Goal: Transaction & Acquisition: Purchase product/service

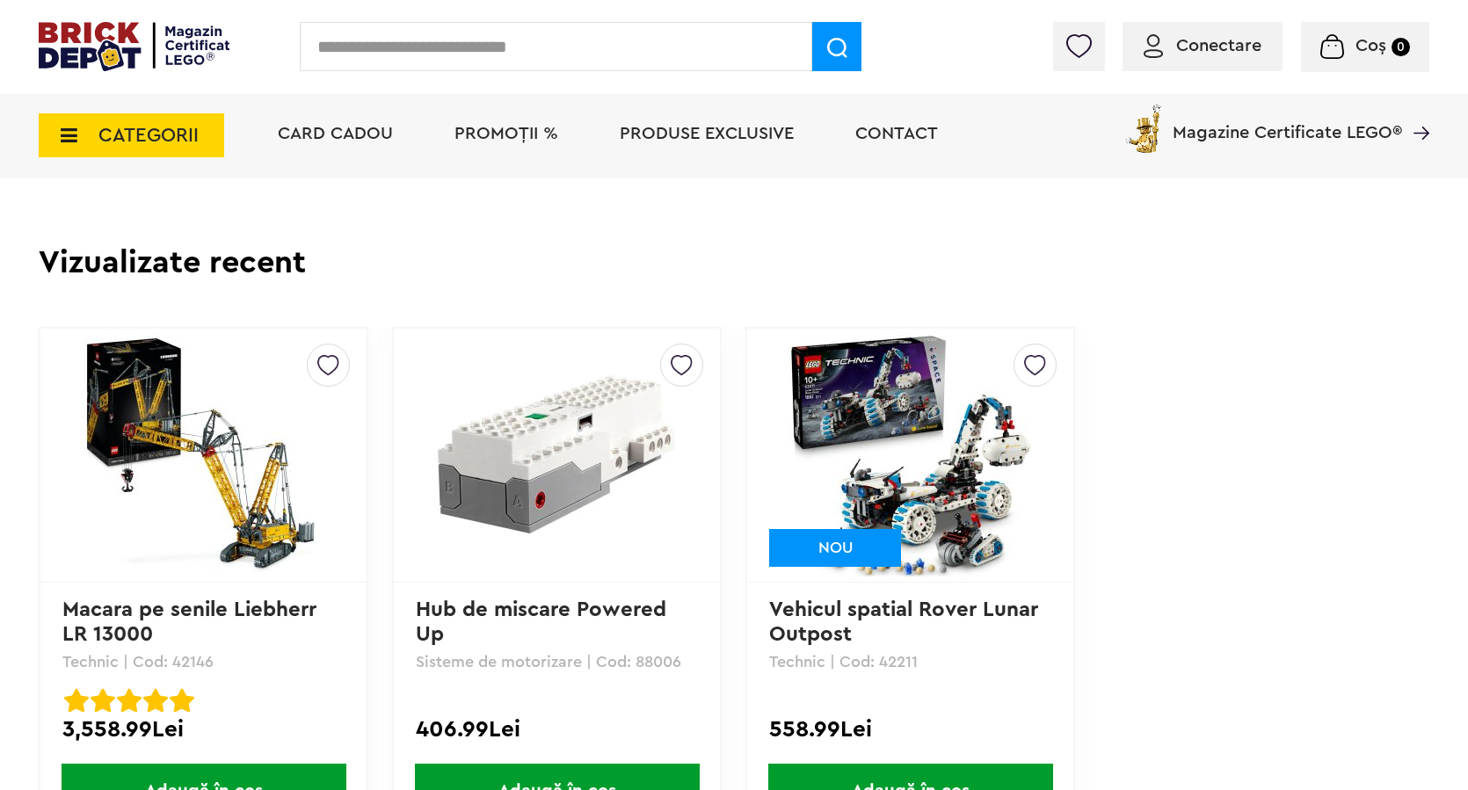
scroll to position [1407, 0]
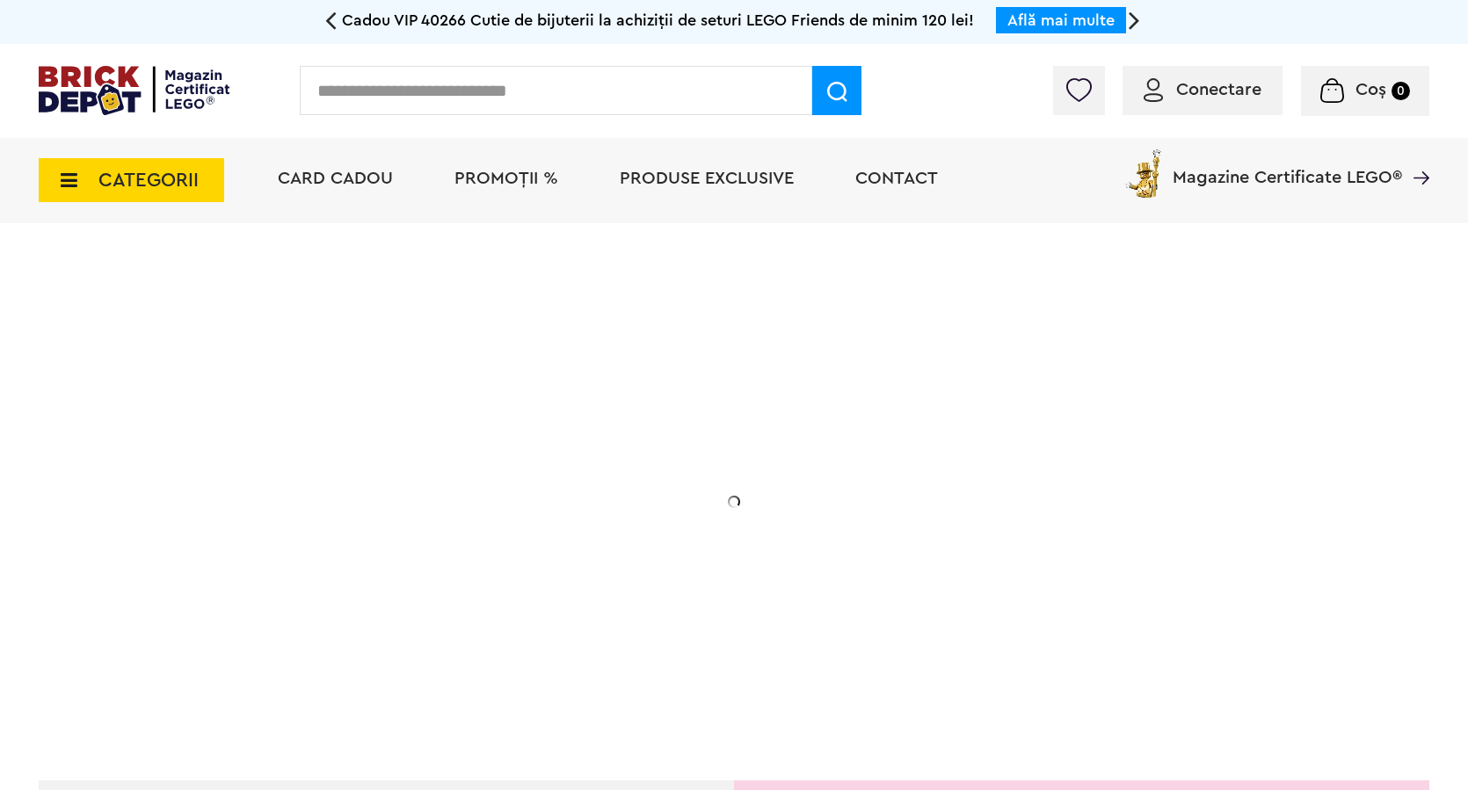
click at [331, 14] on icon at bounding box center [330, 19] width 11 height 31
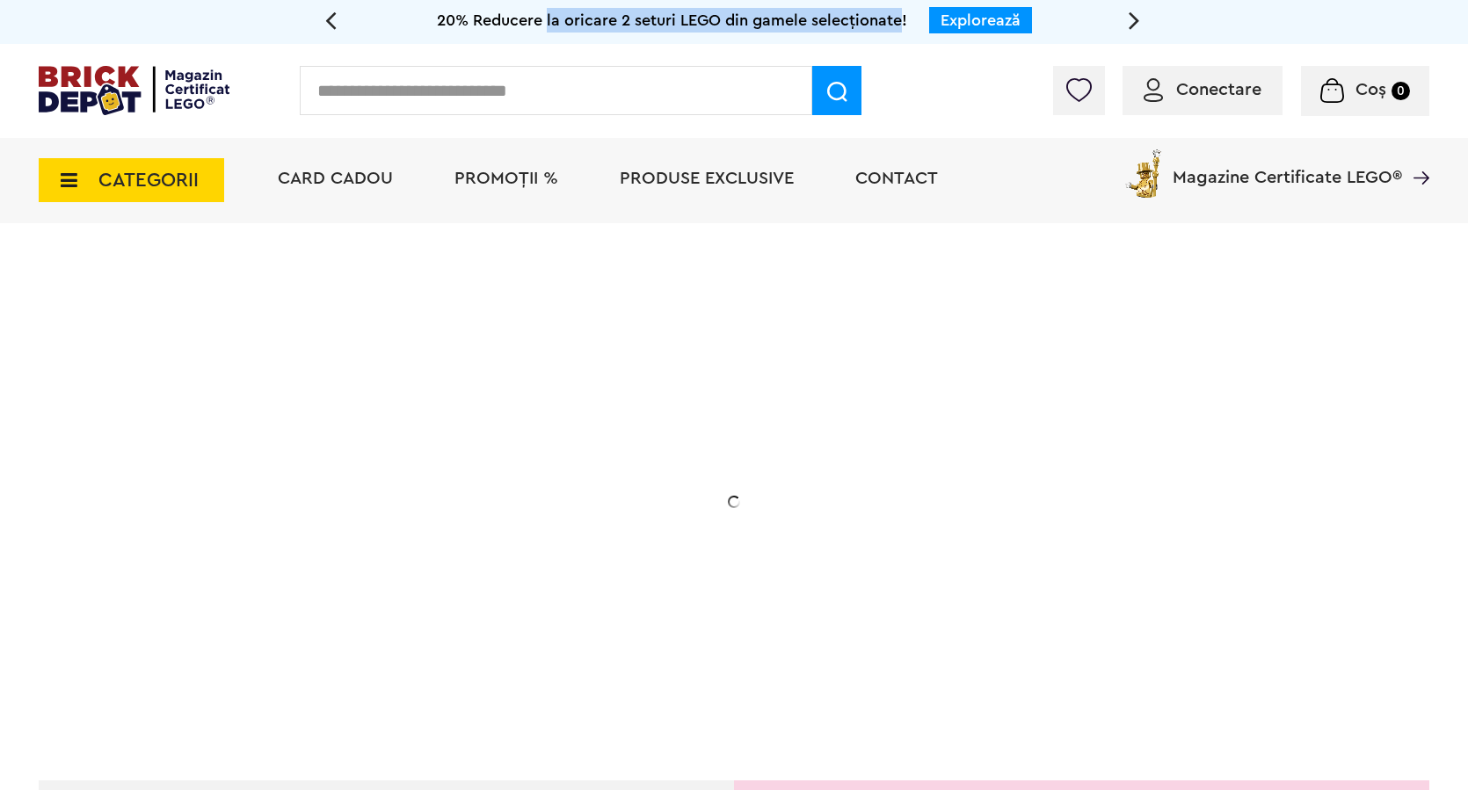
drag, startPoint x: 567, startPoint y: 18, endPoint x: 877, endPoint y: 21, distance: 310.3
click at [877, 21] on span "20% Reducere la oricare 2 seturi LEGO din gamele selecționate!" at bounding box center [672, 20] width 470 height 16
click at [89, 178] on span "CATEGORII" at bounding box center [131, 180] width 185 height 44
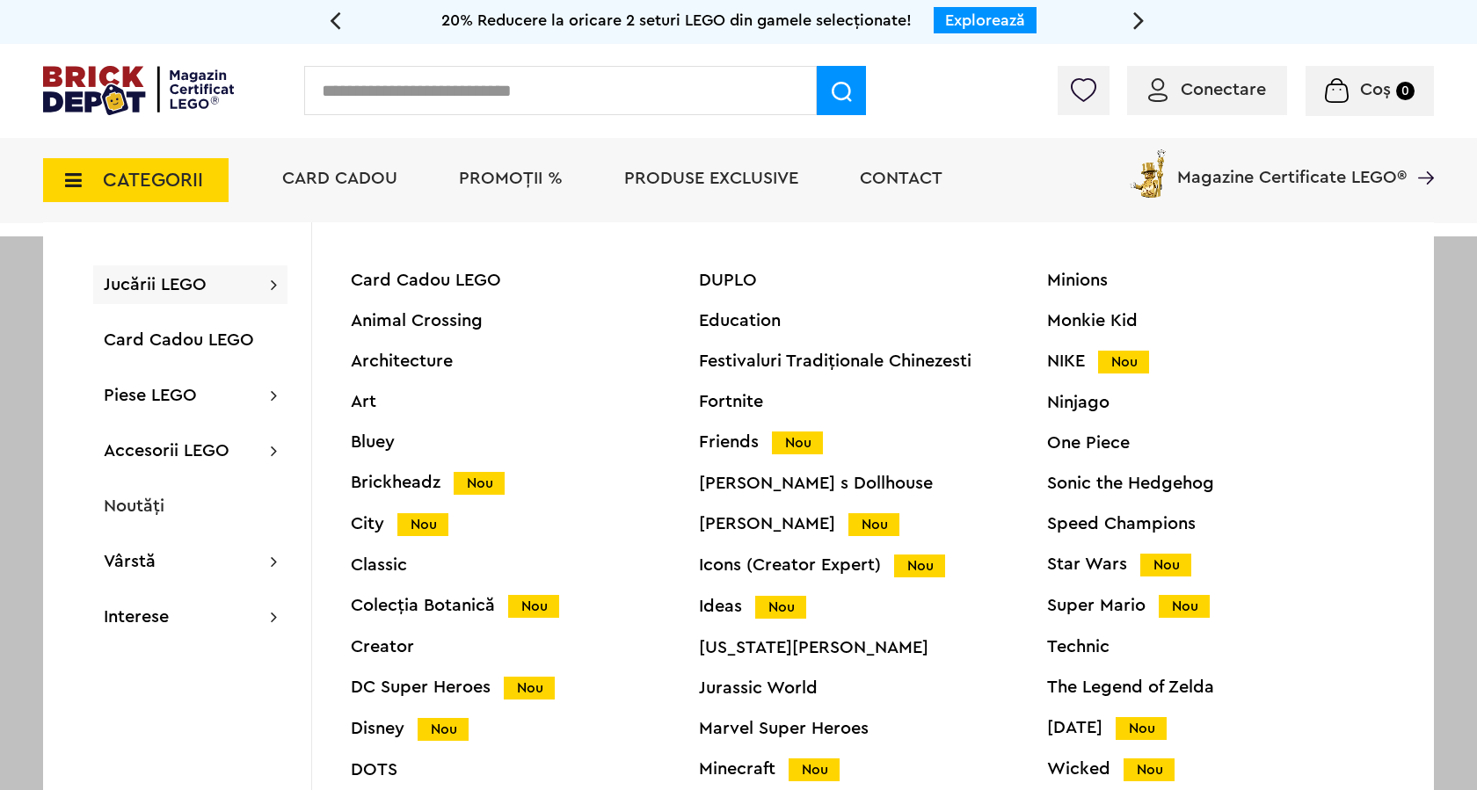
click at [738, 445] on div "Friends Nou" at bounding box center [873, 442] width 348 height 18
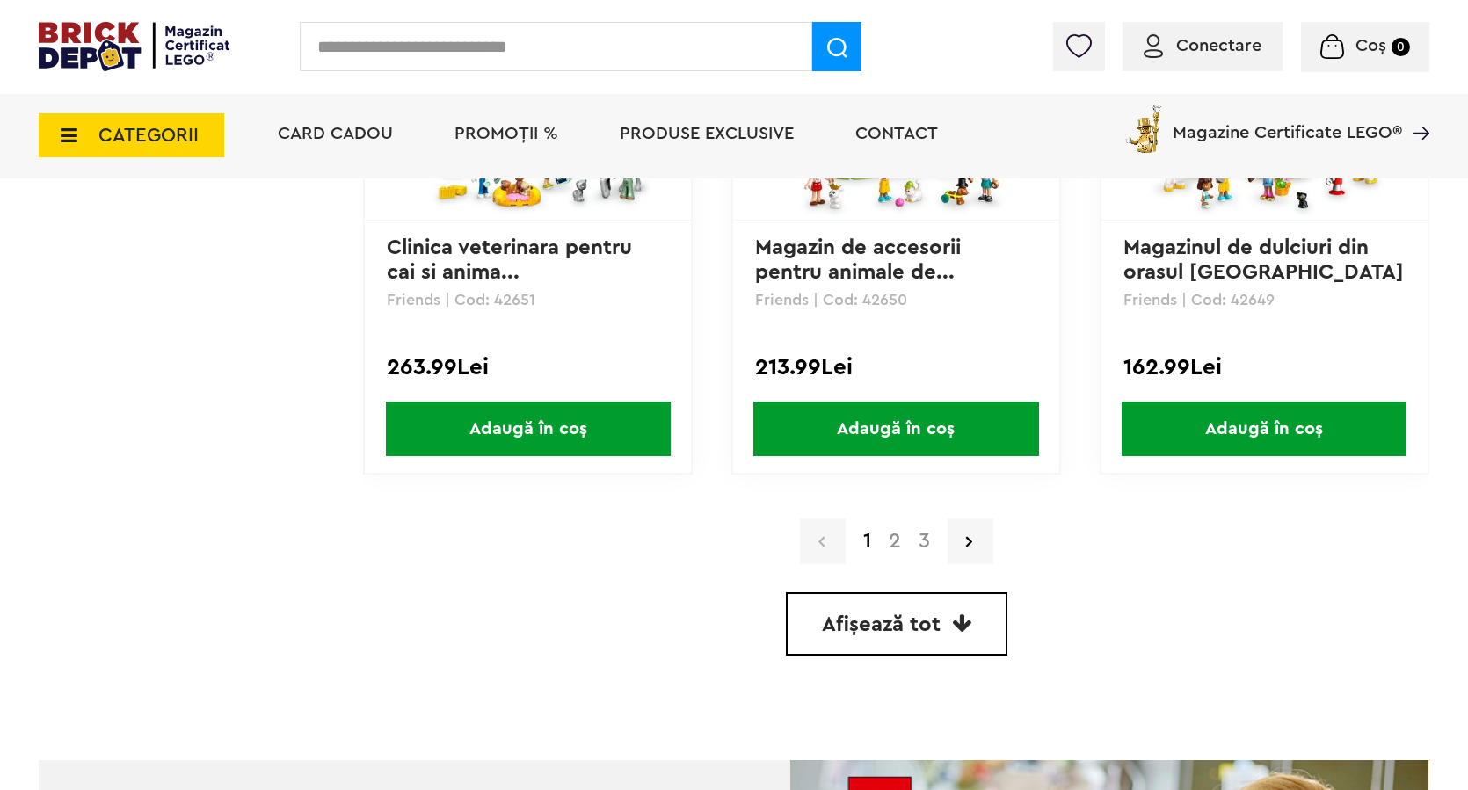
scroll to position [5011, 0]
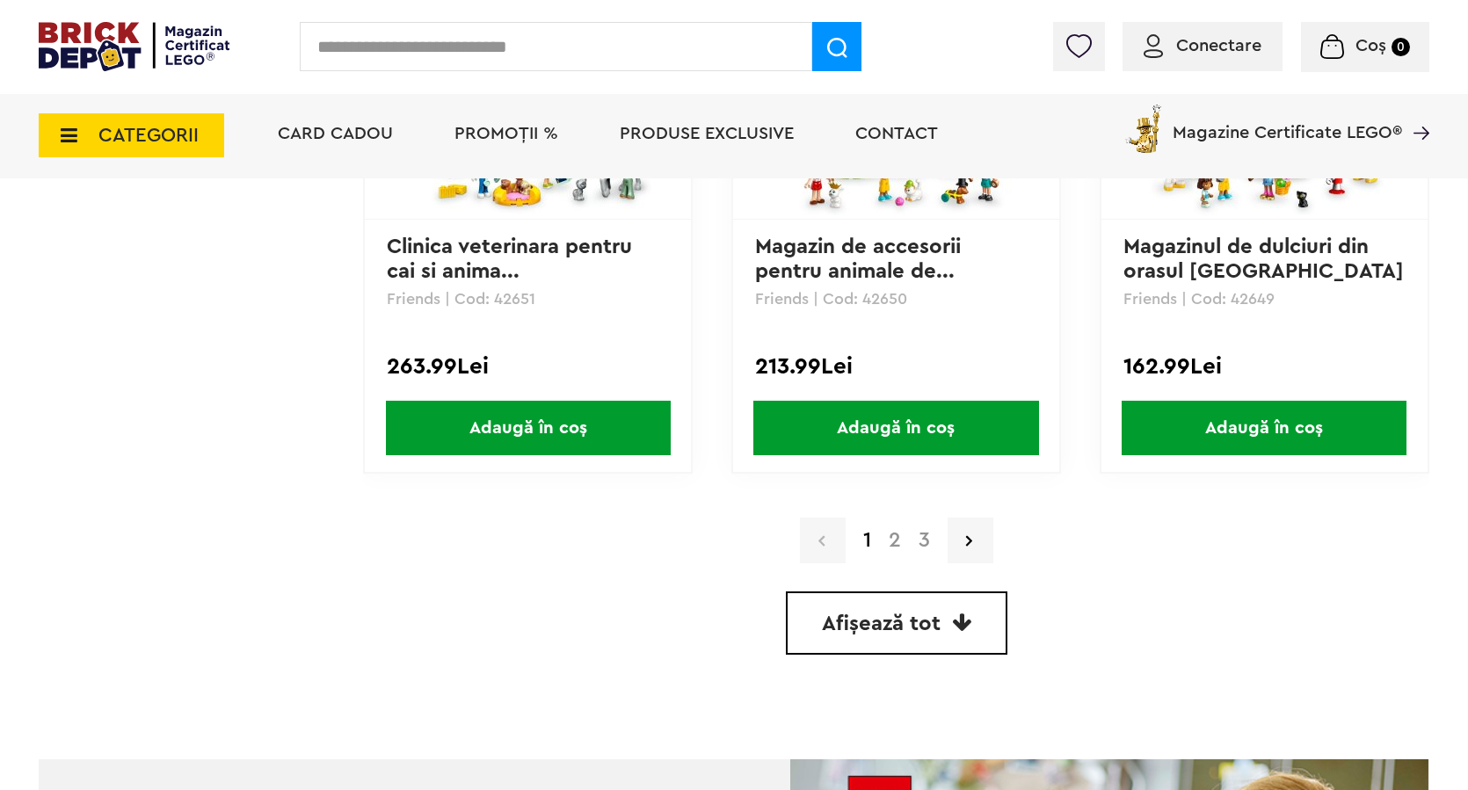
click at [897, 543] on link "2" at bounding box center [895, 540] width 30 height 21
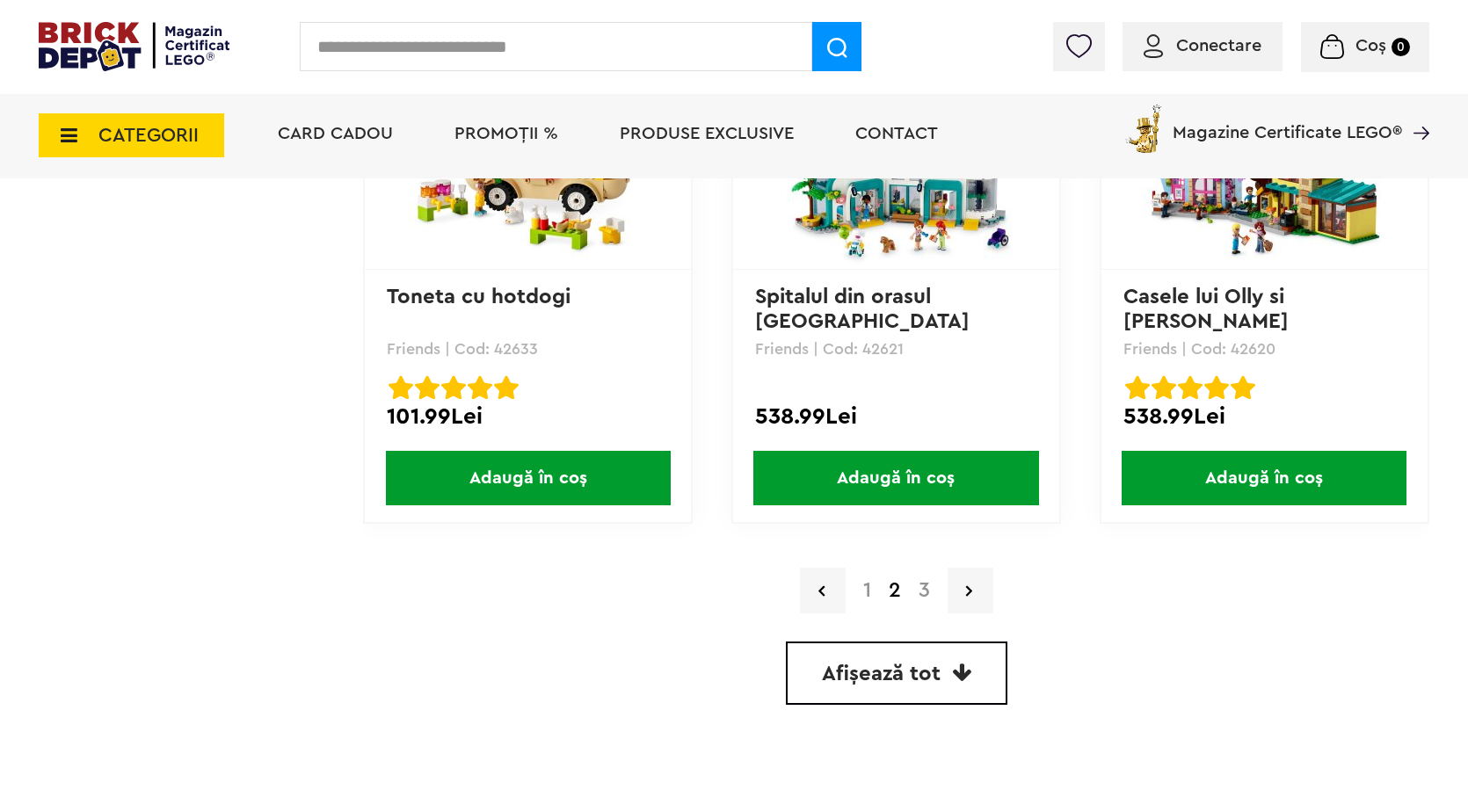
scroll to position [5065, 0]
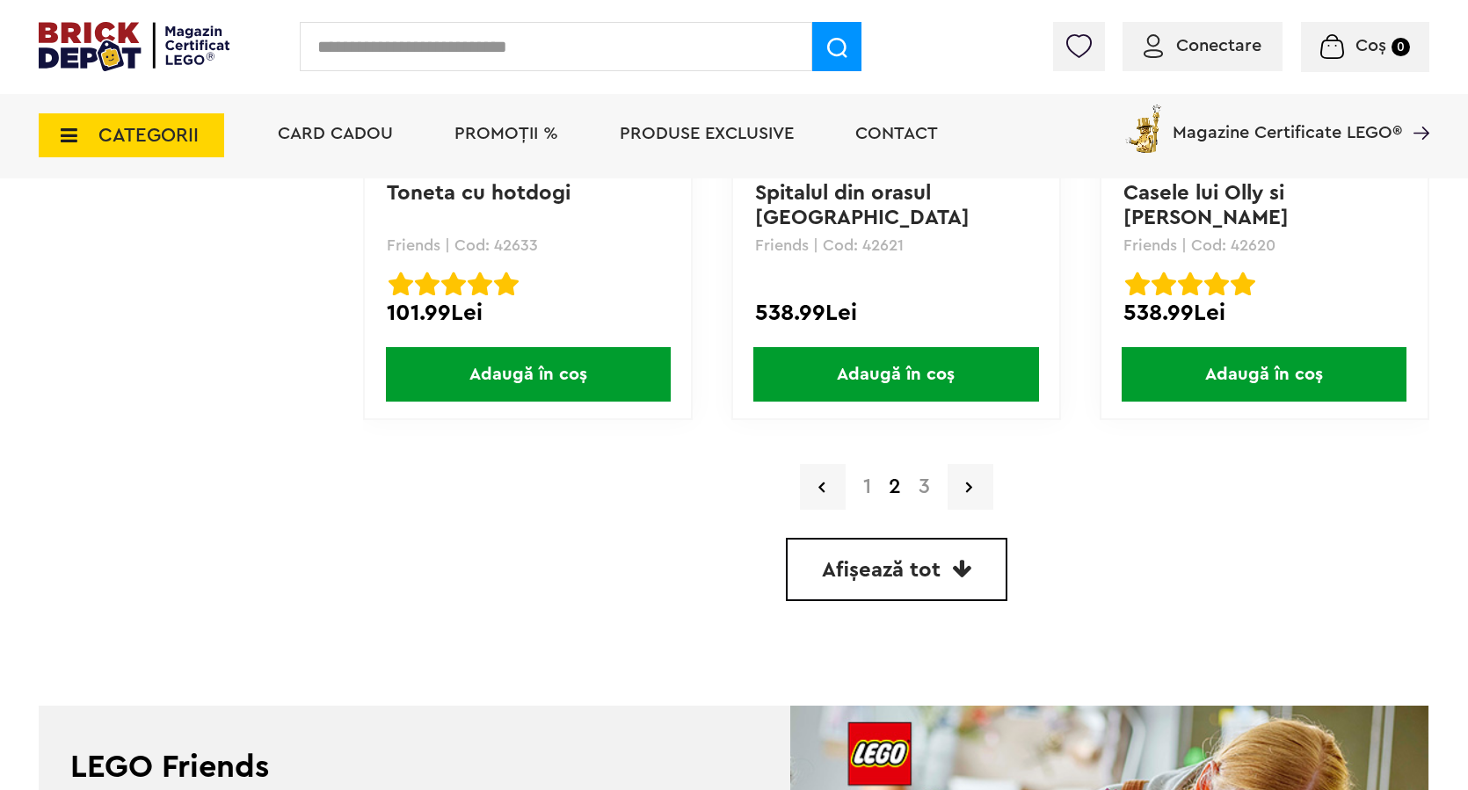
click at [921, 486] on link "3" at bounding box center [924, 486] width 29 height 21
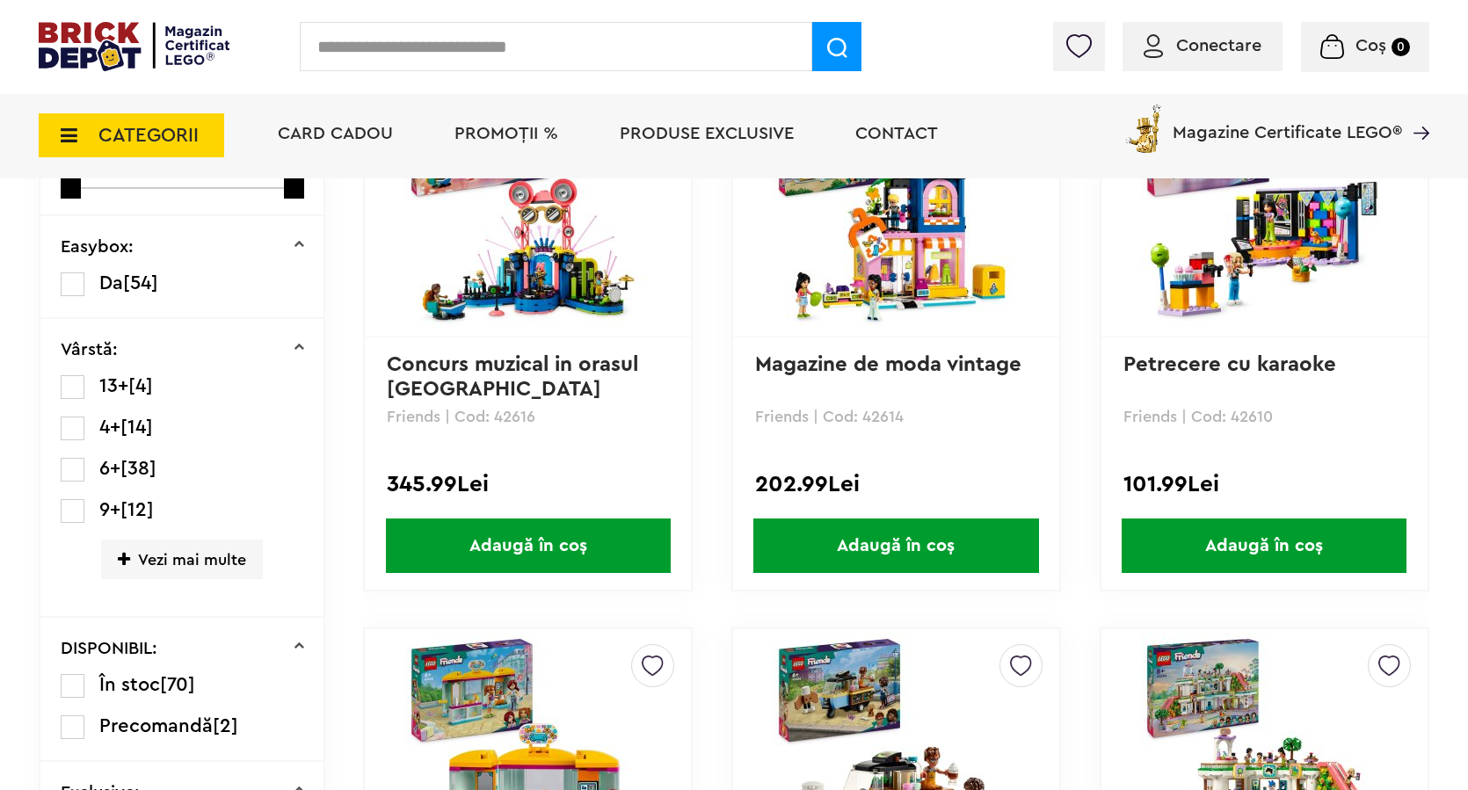
scroll to position [615, 0]
